Goal: Go to known website: Access a specific website the user already knows

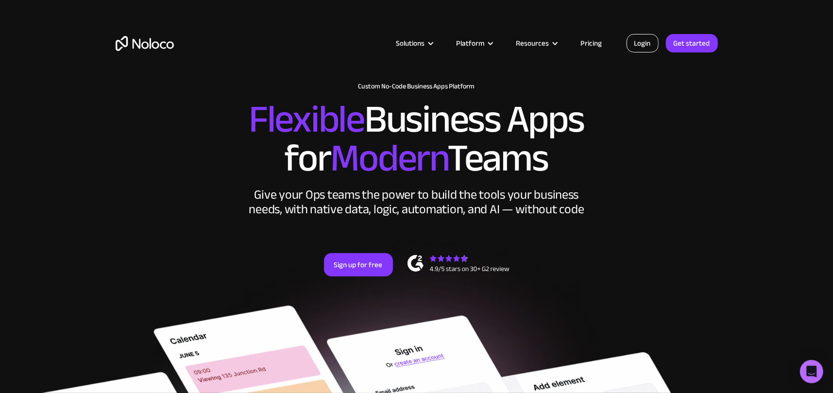
click at [637, 38] on link "Login" at bounding box center [642, 43] width 32 height 18
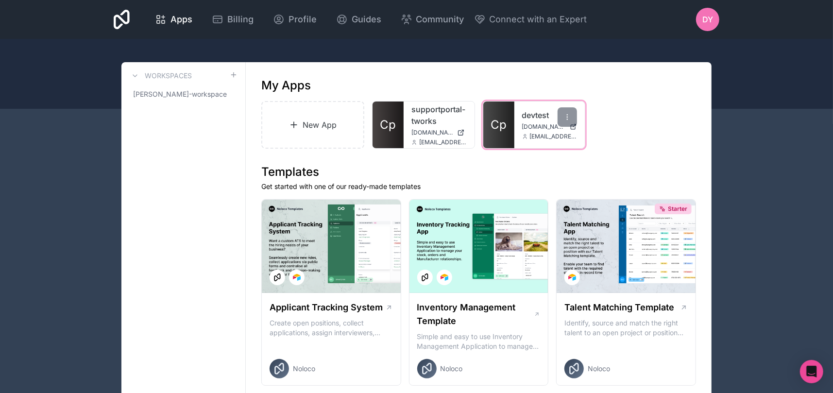
click at [497, 120] on span "Cp" at bounding box center [498, 125] width 16 height 16
